Goal: Information Seeking & Learning: Understand process/instructions

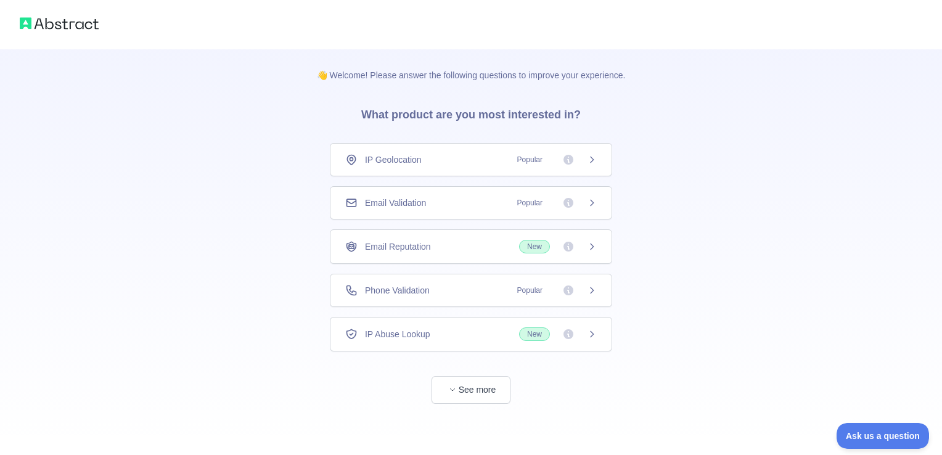
click at [498, 205] on div "Email Validation Popular" at bounding box center [470, 203] width 251 height 12
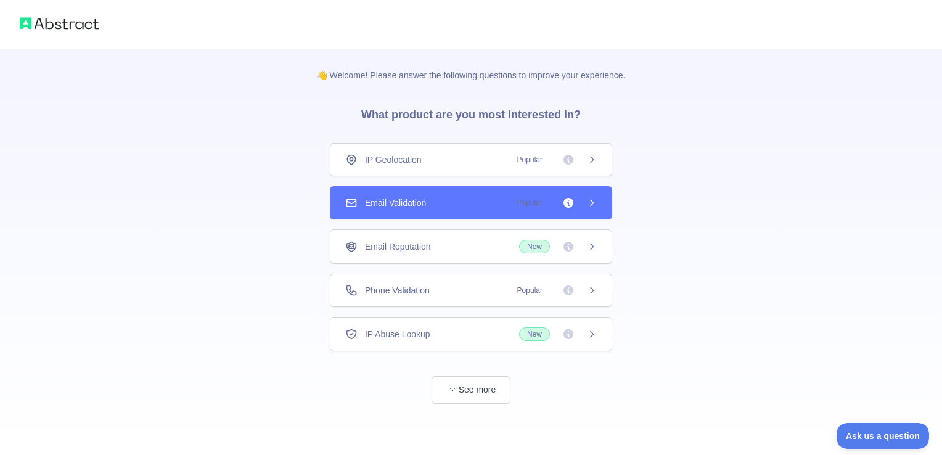
click at [463, 285] on div "Phone Validation Popular" at bounding box center [470, 290] width 251 height 12
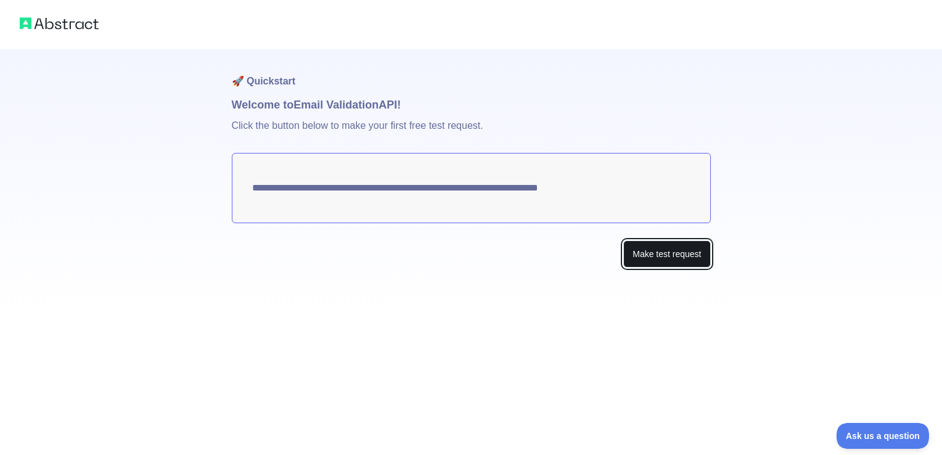
click at [656, 250] on button "Make test request" at bounding box center [666, 254] width 87 height 28
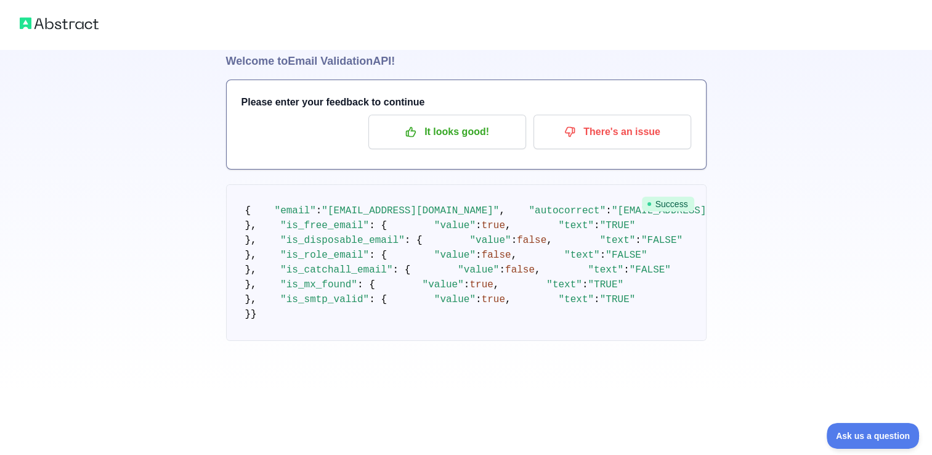
scroll to position [123, 0]
drag, startPoint x: 398, startPoint y: 171, endPoint x: 401, endPoint y: 268, distance: 96.8
click at [401, 268] on pre "{ "email" : "[EMAIL_ADDRESS][DOMAIN_NAME]" , "autocorrect" : "[EMAIL_ADDRESS][D…" at bounding box center [466, 262] width 481 height 157
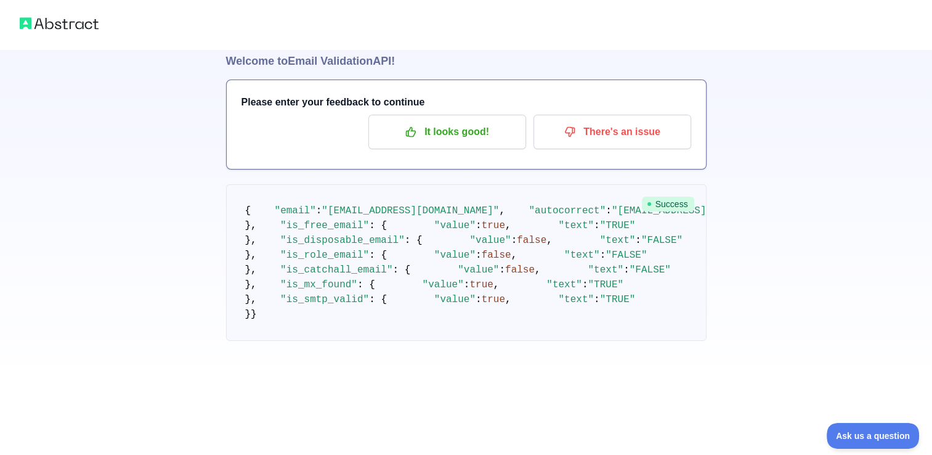
drag, startPoint x: 370, startPoint y: 177, endPoint x: 364, endPoint y: 229, distance: 52.7
click at [364, 229] on pre "{ "email" : "[EMAIL_ADDRESS][DOMAIN_NAME]" , "autocorrect" : "[EMAIL_ADDRESS][D…" at bounding box center [466, 262] width 481 height 157
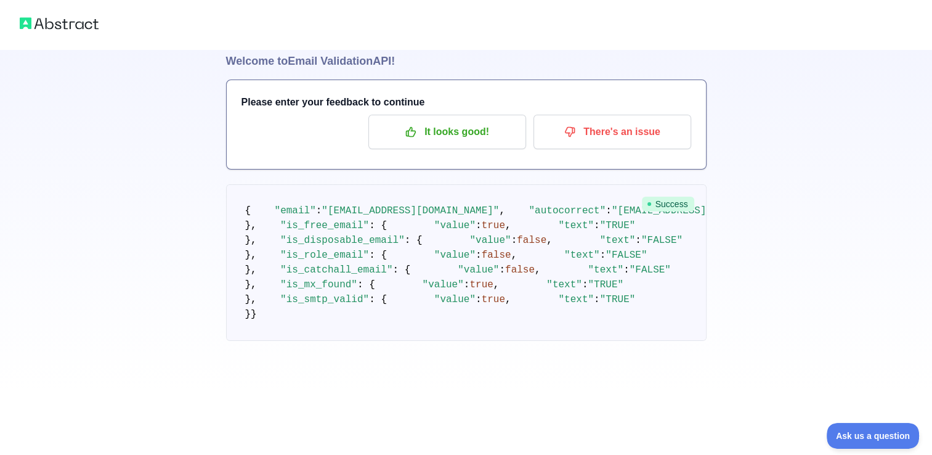
drag, startPoint x: 374, startPoint y: 195, endPoint x: 389, endPoint y: 245, distance: 52.1
click at [389, 245] on pre "{ "email" : "[EMAIL_ADDRESS][DOMAIN_NAME]" , "autocorrect" : "[EMAIL_ADDRESS][D…" at bounding box center [466, 262] width 481 height 157
drag, startPoint x: 393, startPoint y: 258, endPoint x: 333, endPoint y: 227, distance: 66.7
click at [333, 227] on pre "{ "email" : "[EMAIL_ADDRESS][DOMAIN_NAME]" , "autocorrect" : "[EMAIL_ADDRESS][D…" at bounding box center [466, 262] width 481 height 157
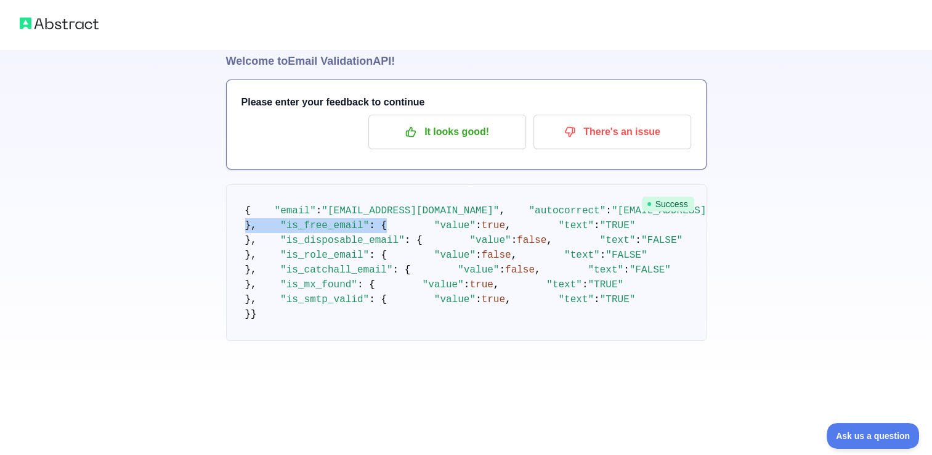
drag, startPoint x: 333, startPoint y: 227, endPoint x: 355, endPoint y: 262, distance: 41.2
click at [369, 231] on span ": {" at bounding box center [378, 225] width 18 height 11
click at [386, 316] on pre "{ "email" : "[EMAIL_ADDRESS][DOMAIN_NAME]" , "autocorrect" : "[EMAIL_ADDRESS][D…" at bounding box center [466, 262] width 481 height 157
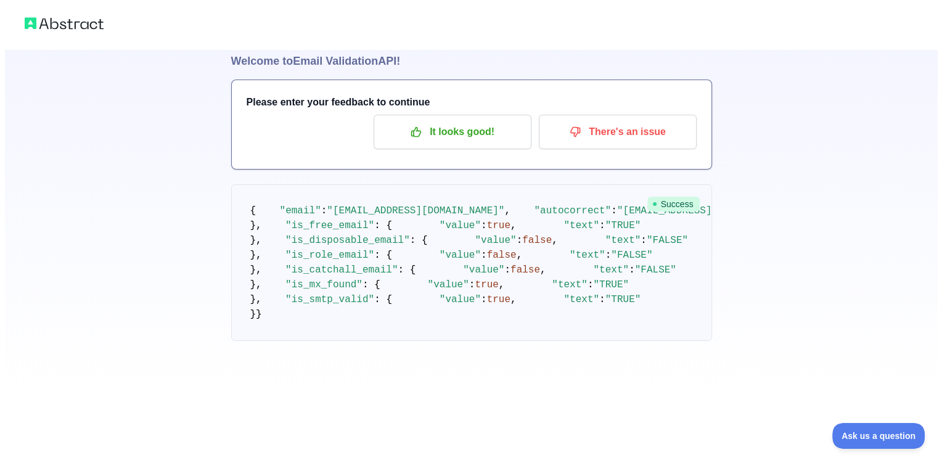
scroll to position [0, 0]
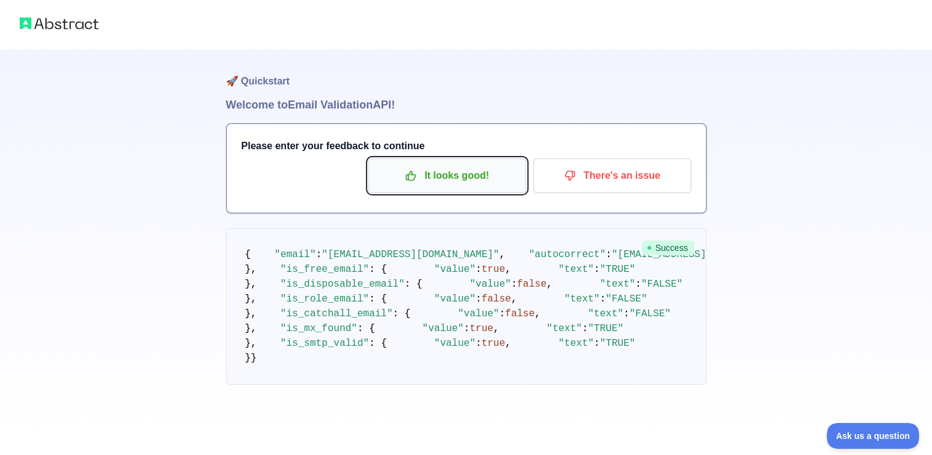
click at [505, 181] on p "It looks good!" at bounding box center [447, 175] width 139 height 21
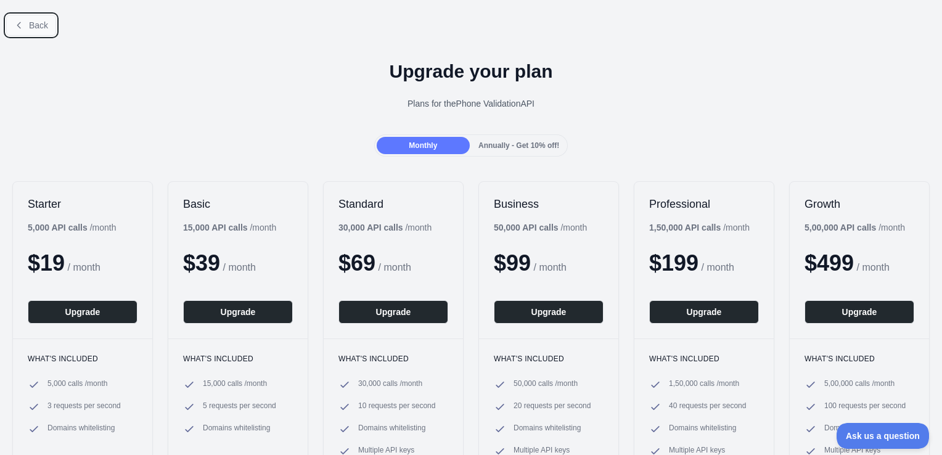
click at [27, 18] on button "Back" at bounding box center [31, 25] width 50 height 21
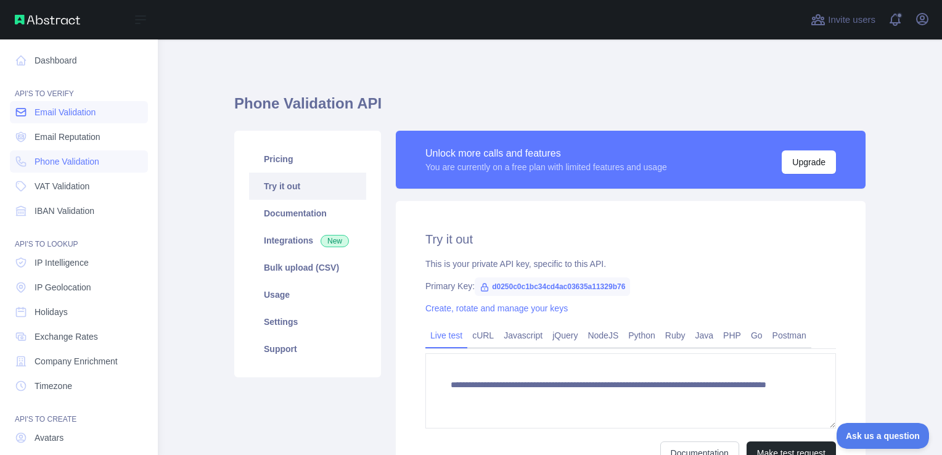
click at [74, 116] on span "Email Validation" at bounding box center [65, 112] width 61 height 12
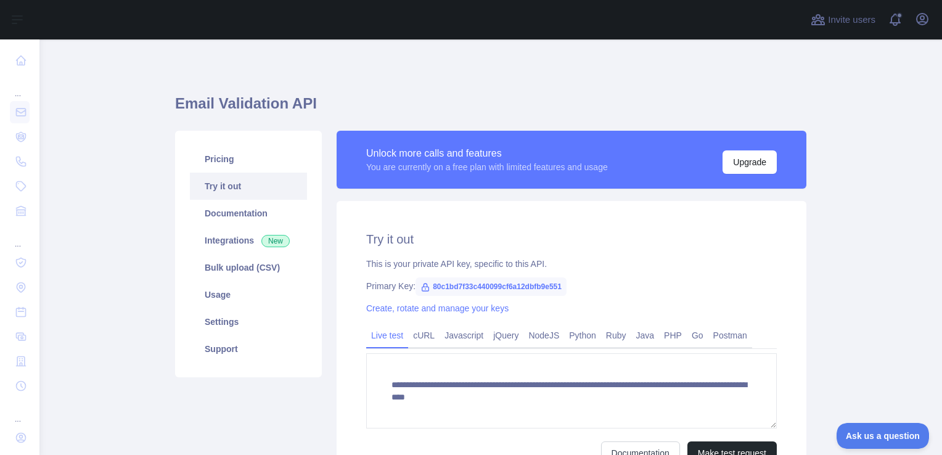
click at [456, 288] on span "80c1bd7f33c440099cf6a12dbfb9e551" at bounding box center [490, 286] width 151 height 18
copy span "80c1bd7f33c440099cf6a12dbfb9e551"
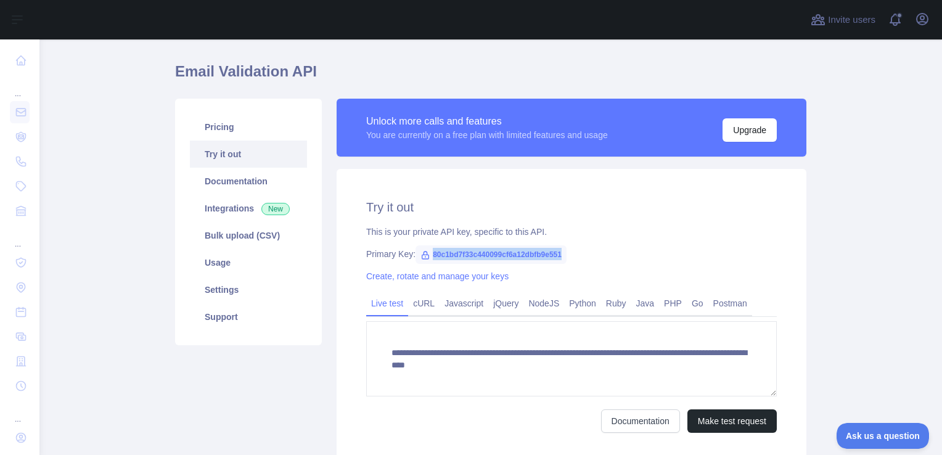
scroll to position [62, 0]
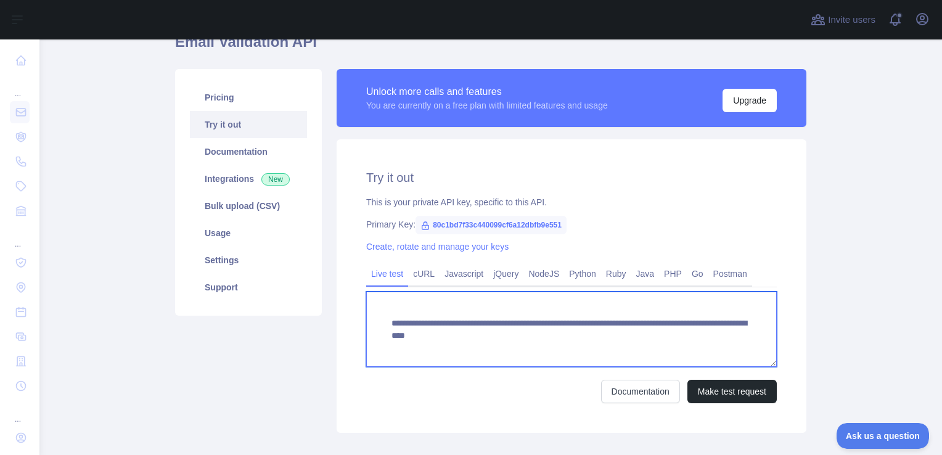
click at [481, 333] on textarea "**********" at bounding box center [571, 329] width 410 height 75
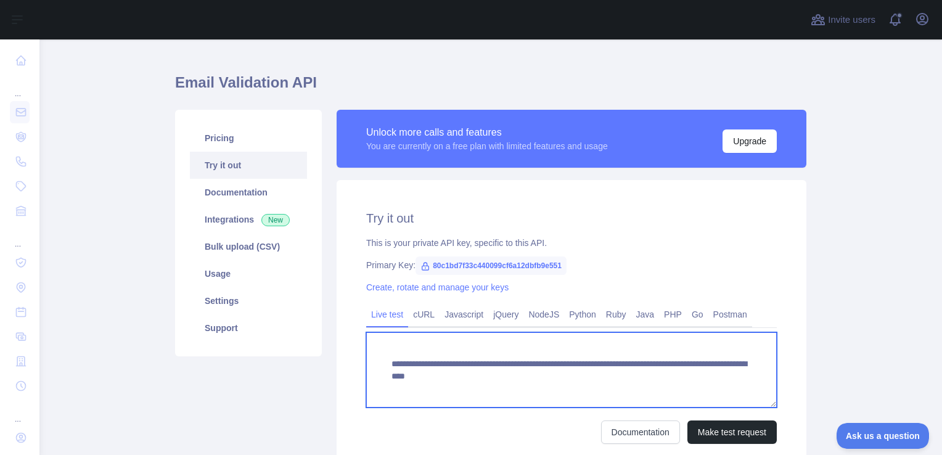
scroll to position [0, 0]
